Goal: Task Accomplishment & Management: Manage account settings

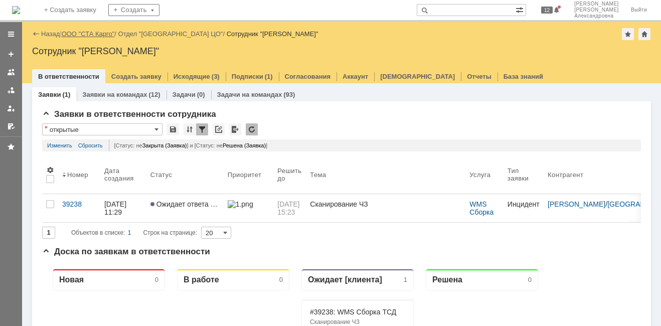
click at [97, 34] on link "ООО "СТА Карго"" at bounding box center [88, 34] width 53 height 8
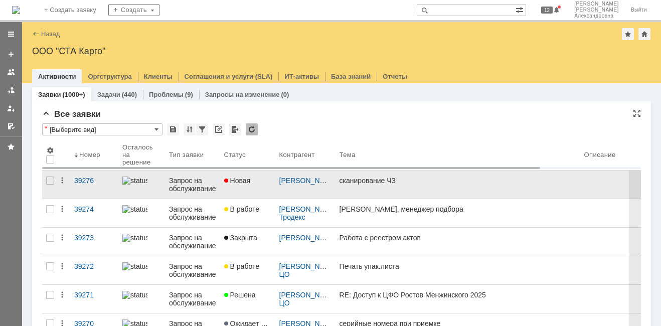
click at [256, 183] on div "Новая" at bounding box center [247, 180] width 47 height 8
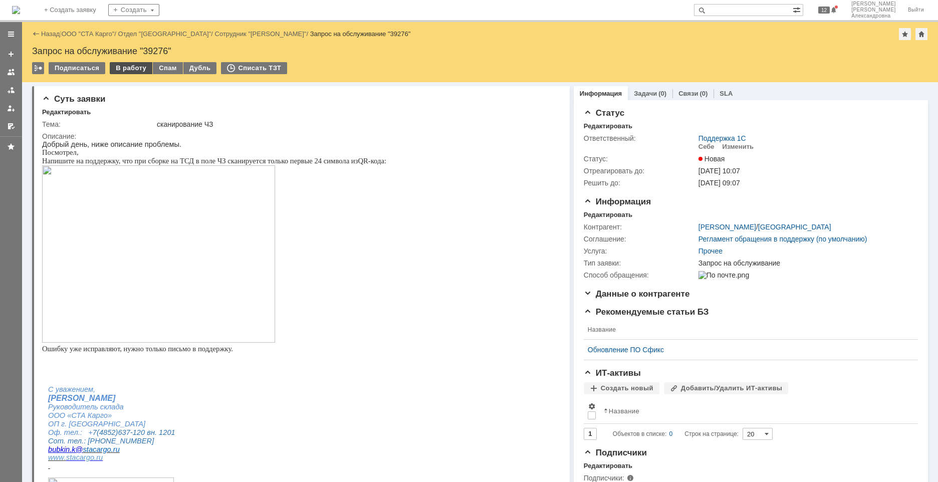
click at [131, 70] on div "В работу" at bounding box center [131, 68] width 43 height 12
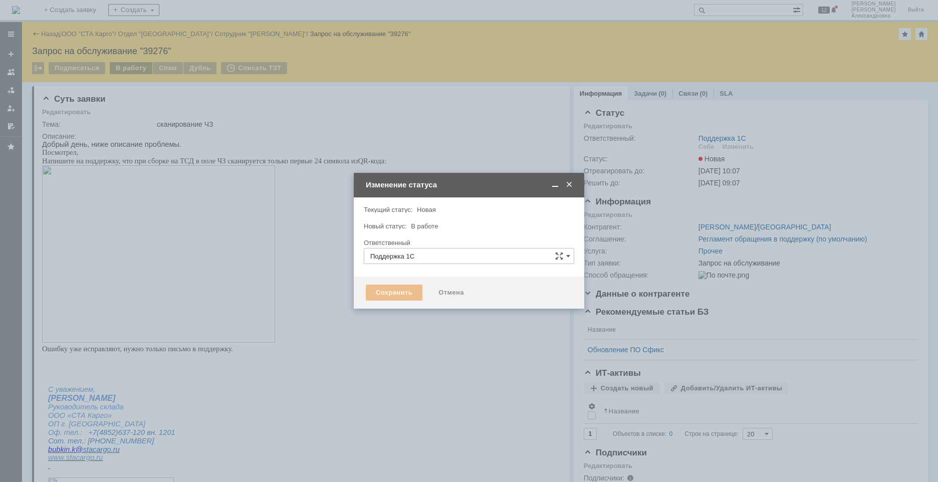
type input "[PERSON_NAME]"
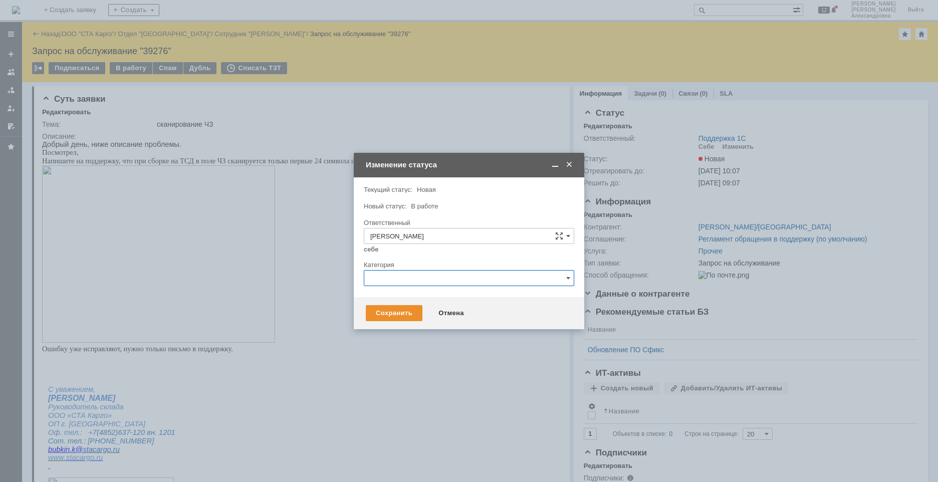
click at [424, 276] on input "text" at bounding box center [469, 278] width 211 height 16
click at [401, 325] on div "Ошибка" at bounding box center [469, 363] width 210 height 16
type input "Ошибка"
click at [391, 315] on div "Сохранить" at bounding box center [394, 313] width 57 height 16
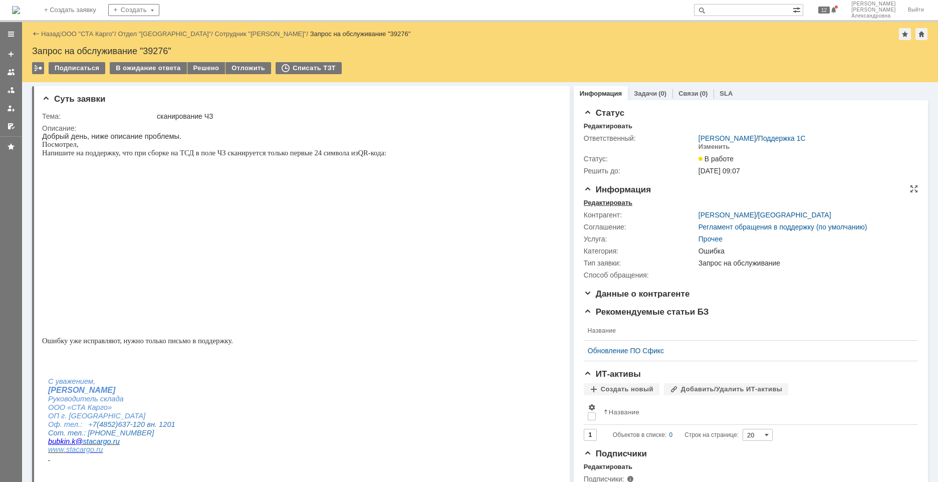
click at [615, 204] on div "Редактировать" at bounding box center [608, 203] width 49 height 8
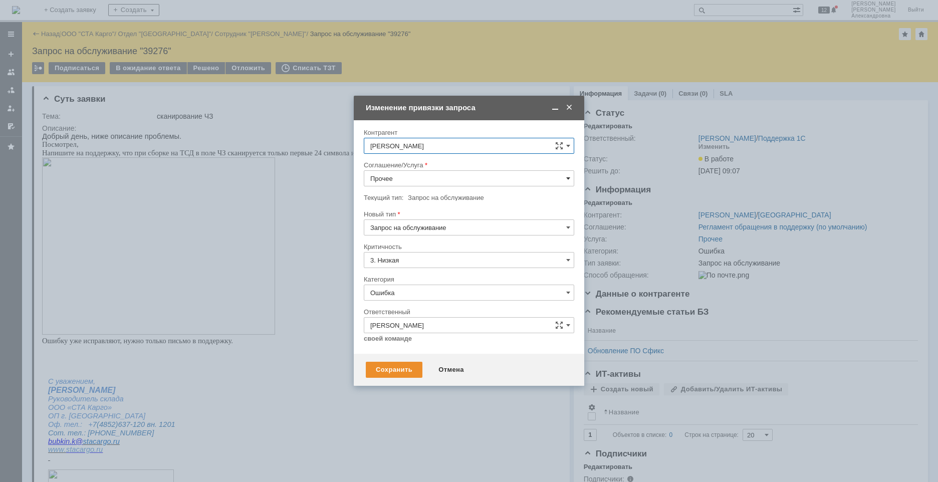
click at [570, 178] on span at bounding box center [568, 178] width 4 height 8
click at [448, 234] on span "WMS Сборка ТСД" at bounding box center [468, 233] width 197 height 8
type input "WMS Сборка ТСД"
click at [464, 216] on div "Новый тип" at bounding box center [468, 214] width 209 height 7
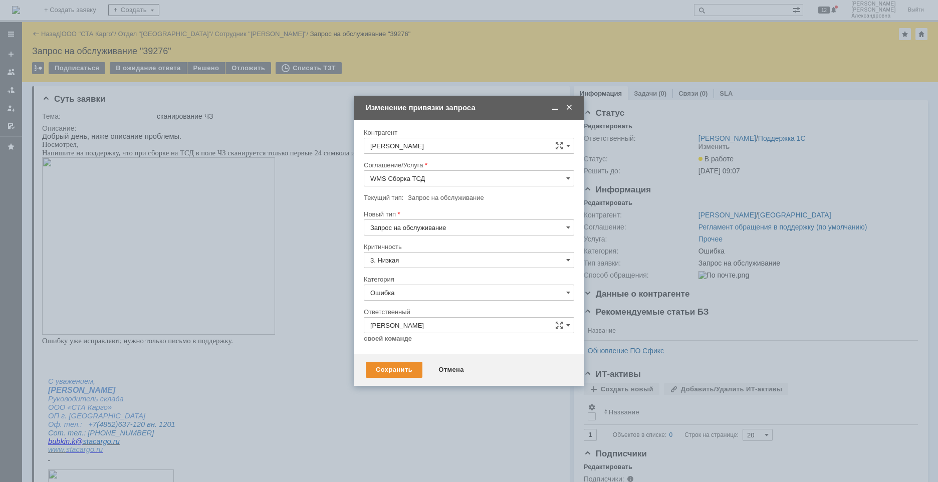
click at [456, 233] on input "Запрос на обслуживание" at bounding box center [469, 228] width 211 height 16
click at [395, 284] on div "Инцидент" at bounding box center [469, 279] width 210 height 16
type input "Инцидент"
click at [396, 325] on div "Сохранить" at bounding box center [394, 370] width 57 height 16
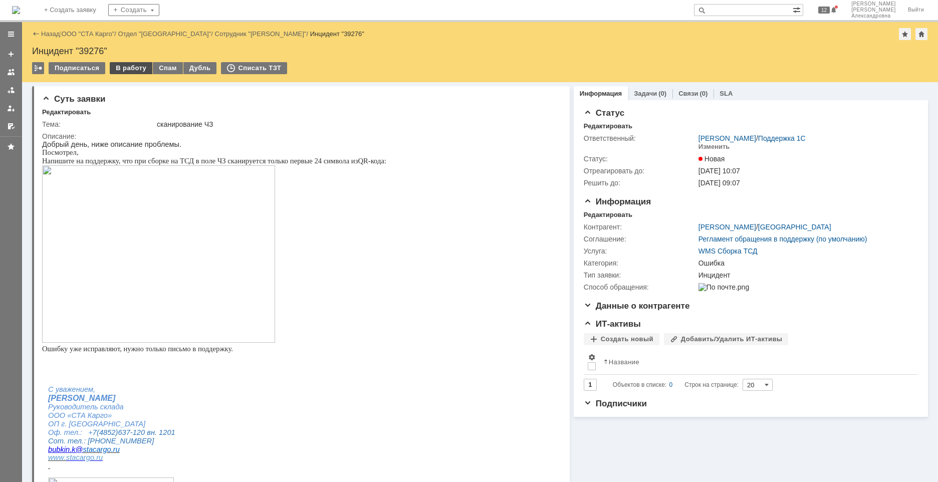
click at [133, 65] on div "В работу" at bounding box center [131, 68] width 43 height 12
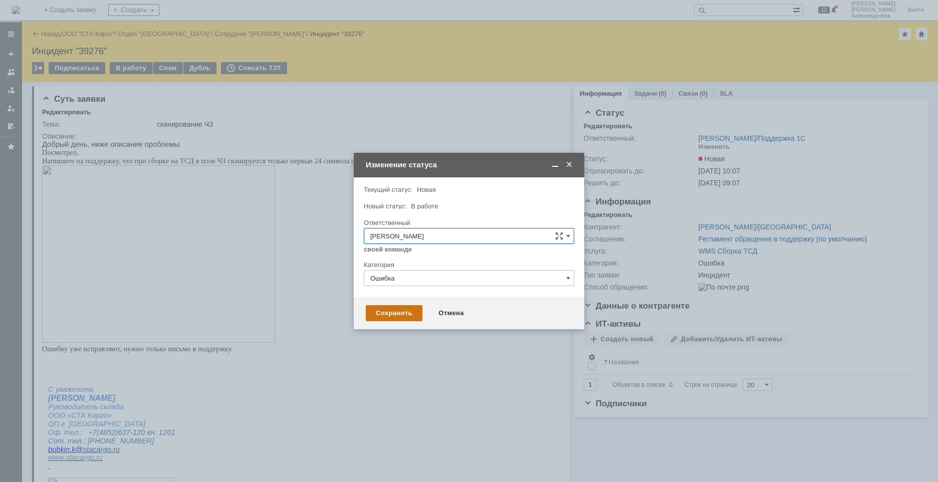
click at [397, 310] on div "Сохранить Отмена" at bounding box center [469, 313] width 231 height 32
click at [397, 318] on div "Сохранить" at bounding box center [394, 313] width 57 height 16
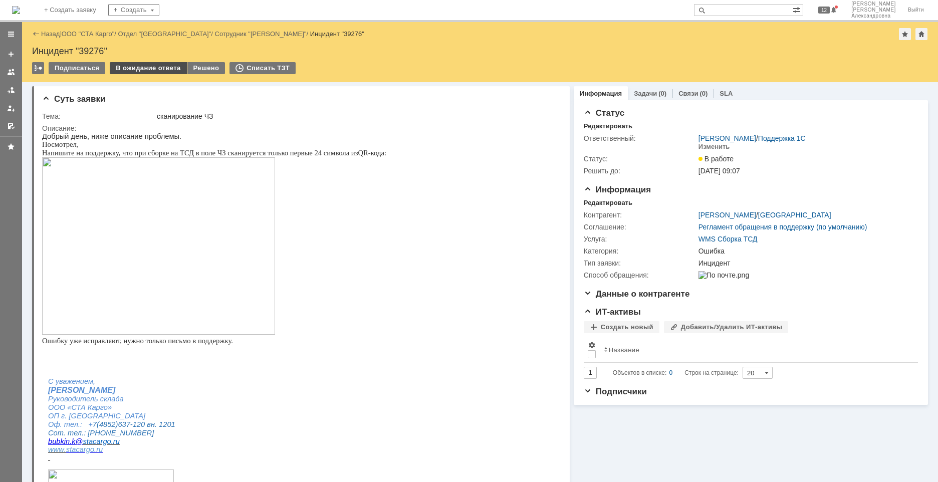
click at [144, 68] on div "В ожидание ответа" at bounding box center [148, 68] width 77 height 12
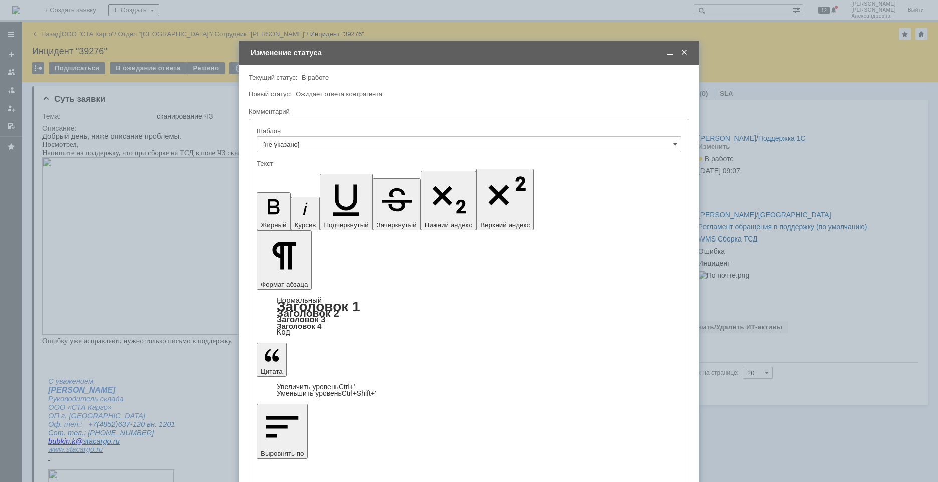
scroll to position [20, 0]
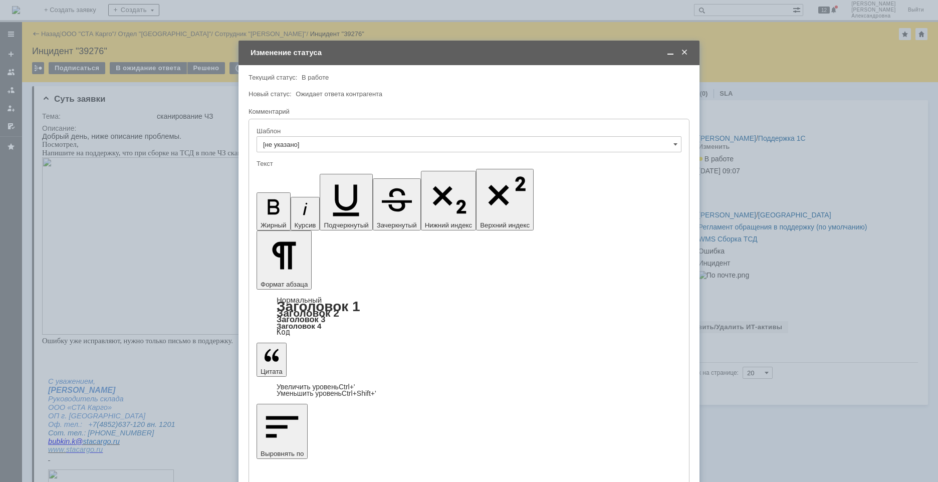
scroll to position [150, 0]
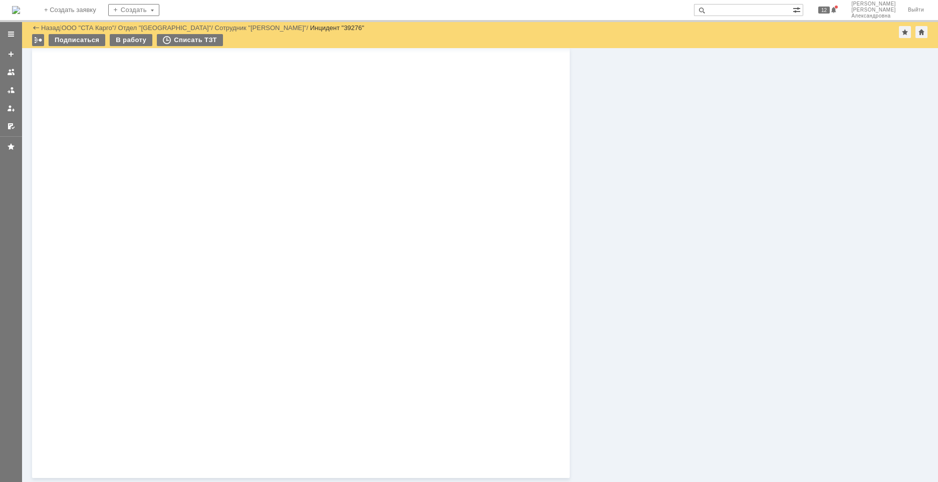
scroll to position [875, 0]
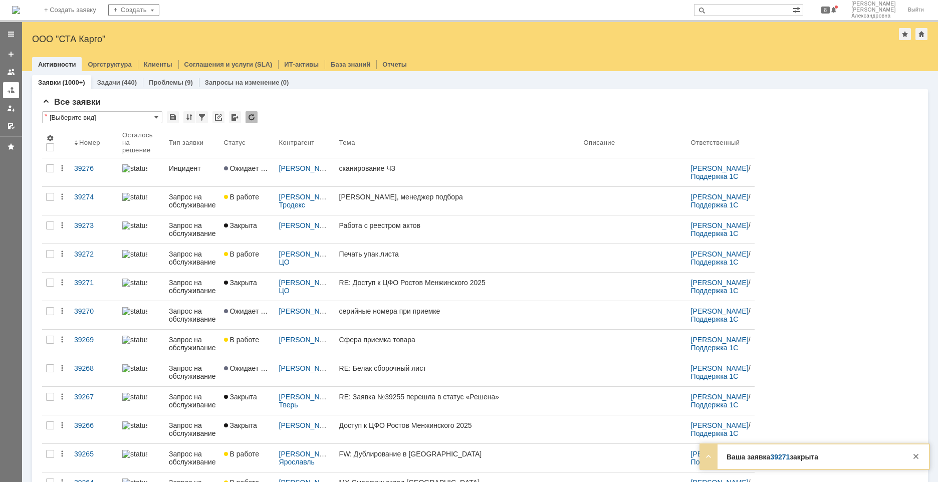
click at [11, 95] on link at bounding box center [11, 90] width 16 height 16
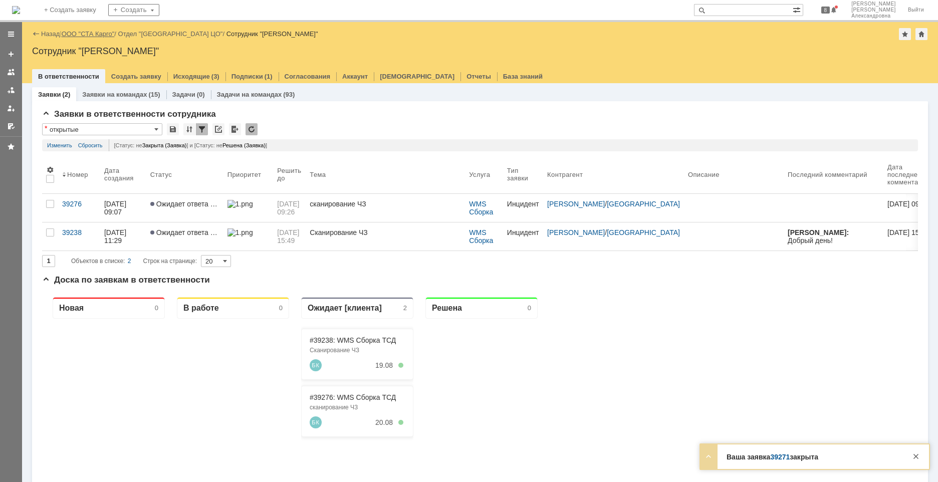
click at [102, 34] on link "ООО "СТА Карго"" at bounding box center [88, 34] width 53 height 8
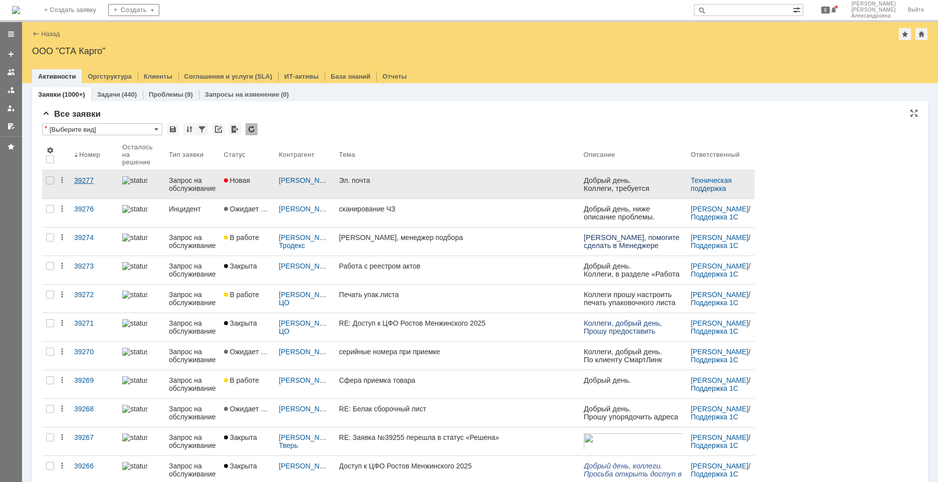
click at [98, 188] on link "39277" at bounding box center [94, 184] width 48 height 28
